Goal: Task Accomplishment & Management: Manage account settings

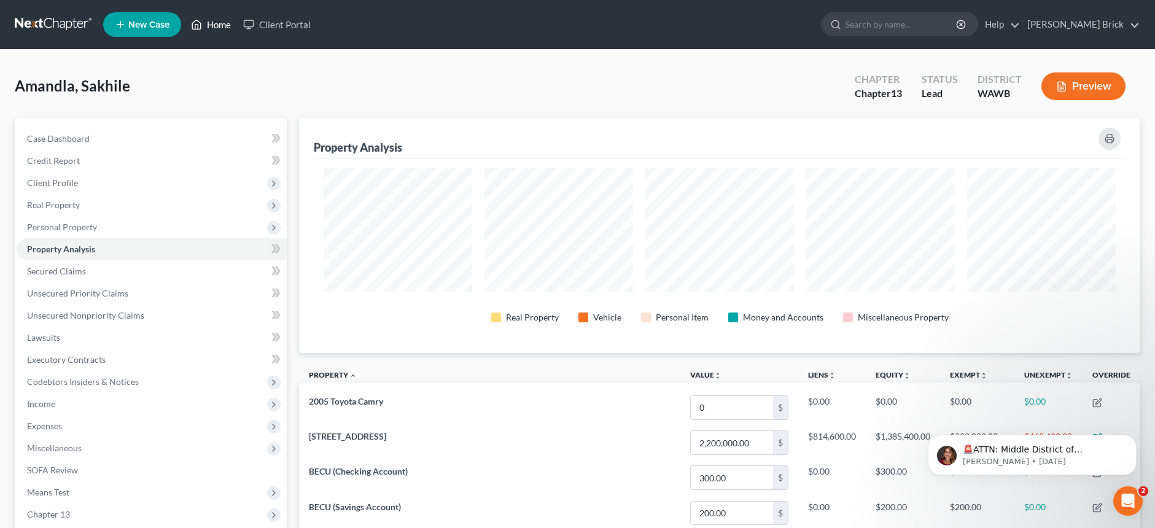
click at [211, 23] on link "Home" at bounding box center [211, 25] width 52 height 22
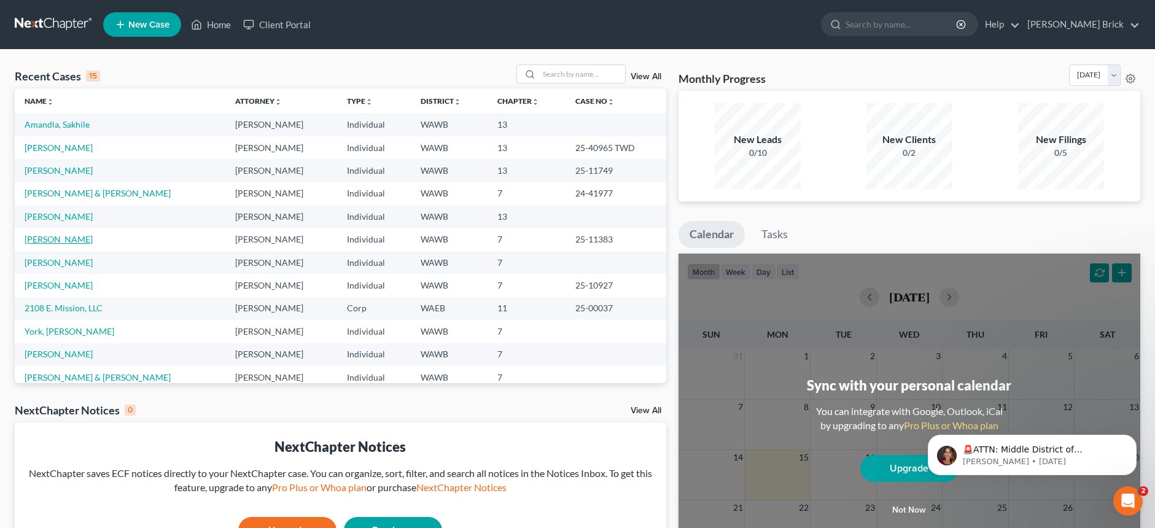
click at [45, 239] on link "[PERSON_NAME]" at bounding box center [59, 239] width 68 height 10
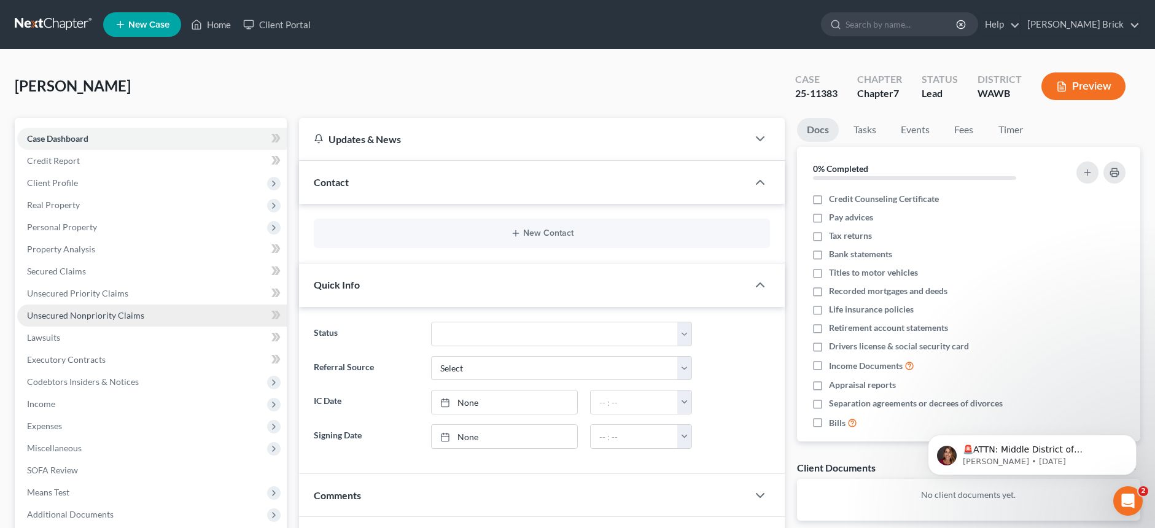
click at [103, 315] on span "Unsecured Nonpriority Claims" at bounding box center [85, 315] width 117 height 10
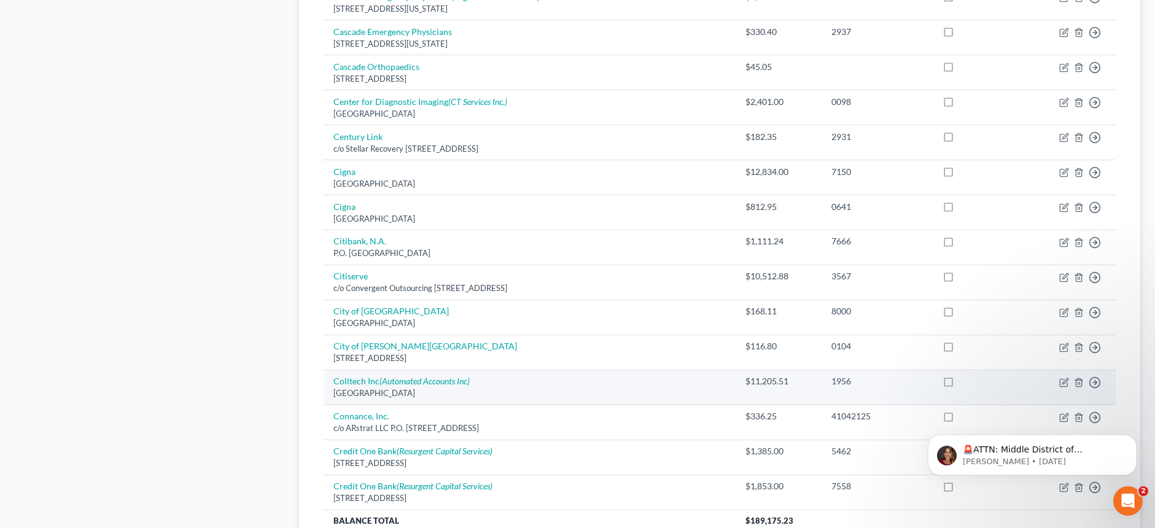
scroll to position [894, 0]
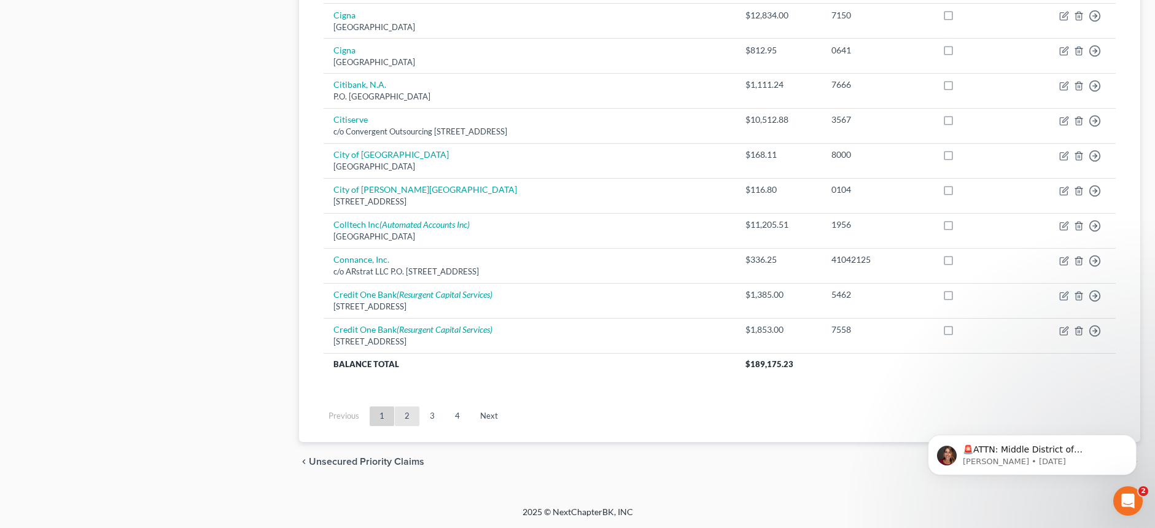
click at [408, 414] on link "2" at bounding box center [407, 417] width 25 height 20
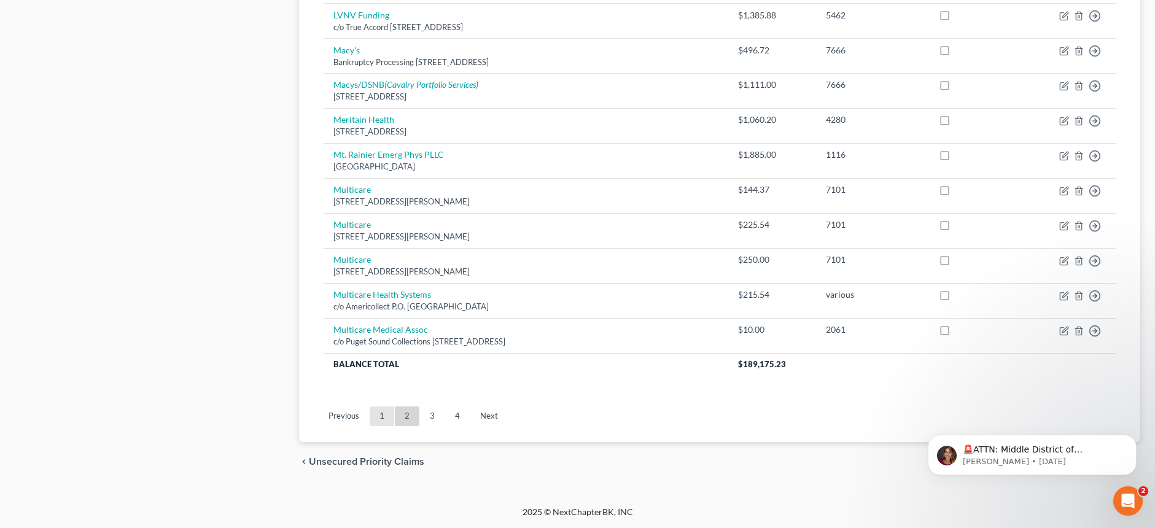
click at [380, 412] on link "1" at bounding box center [382, 417] width 25 height 20
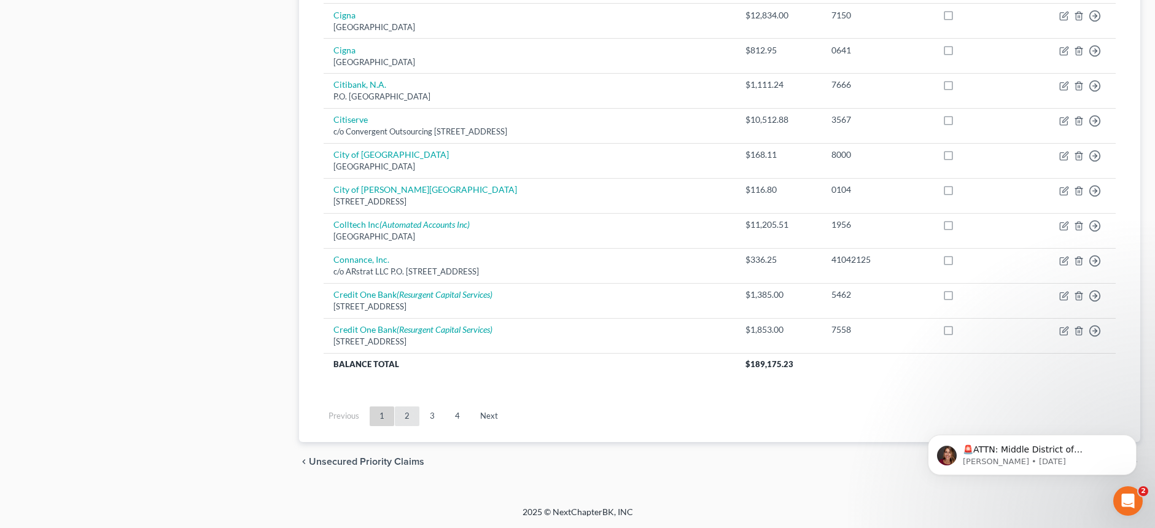
click at [406, 411] on link "2" at bounding box center [407, 417] width 25 height 20
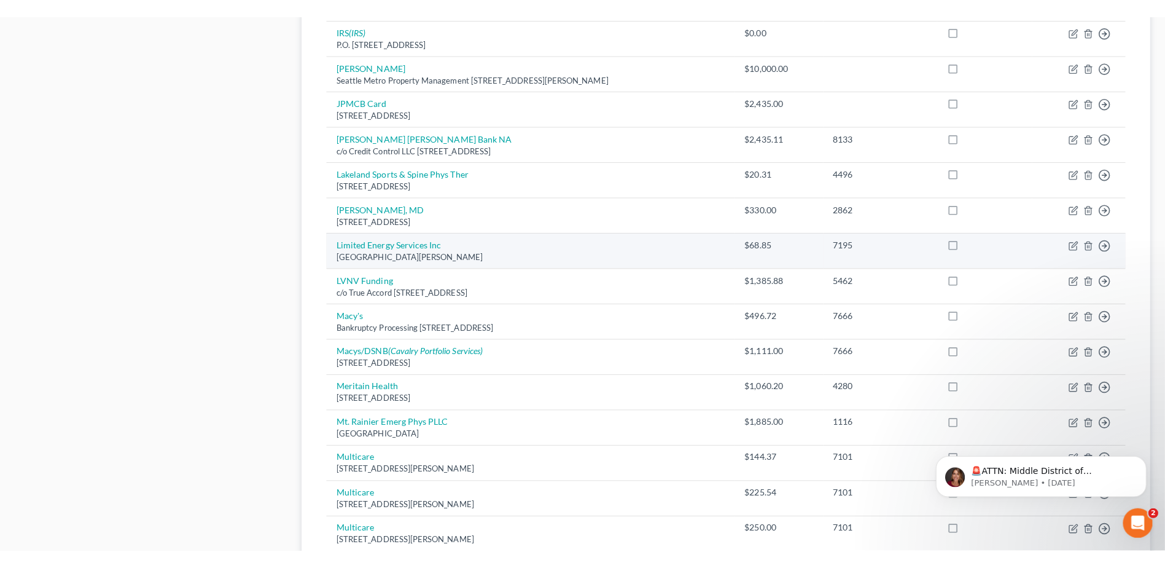
scroll to position [279, 0]
